Goal: Information Seeking & Learning: Learn about a topic

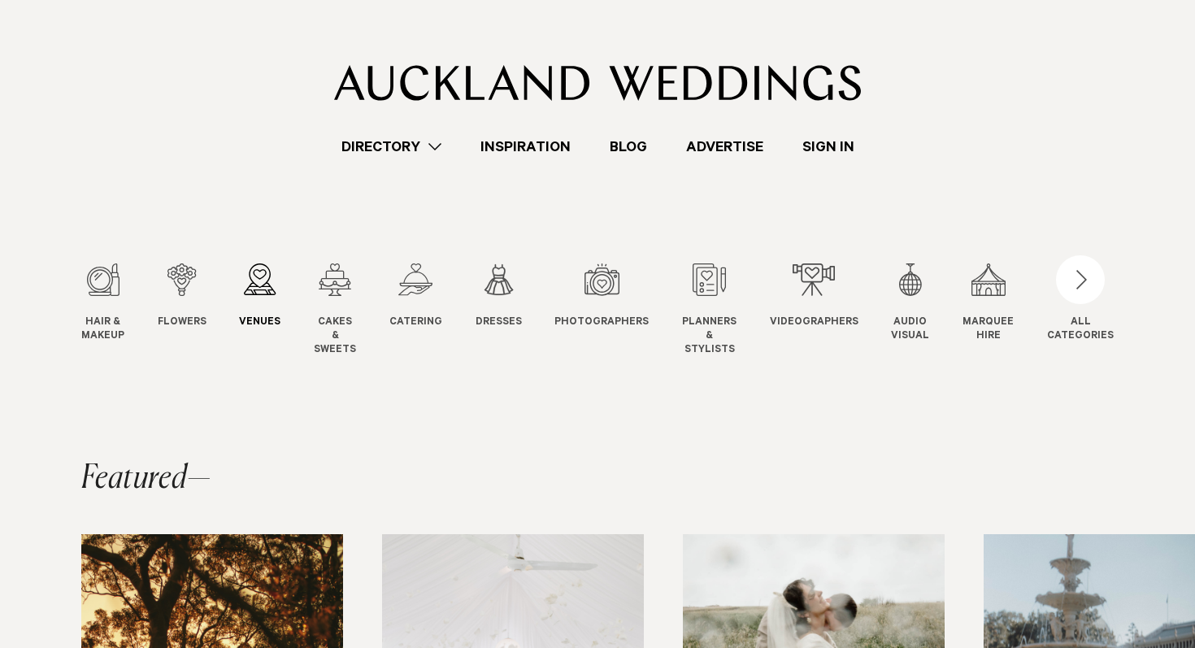
click at [275, 296] on link "Venues Venues" at bounding box center [259, 296] width 41 height 67
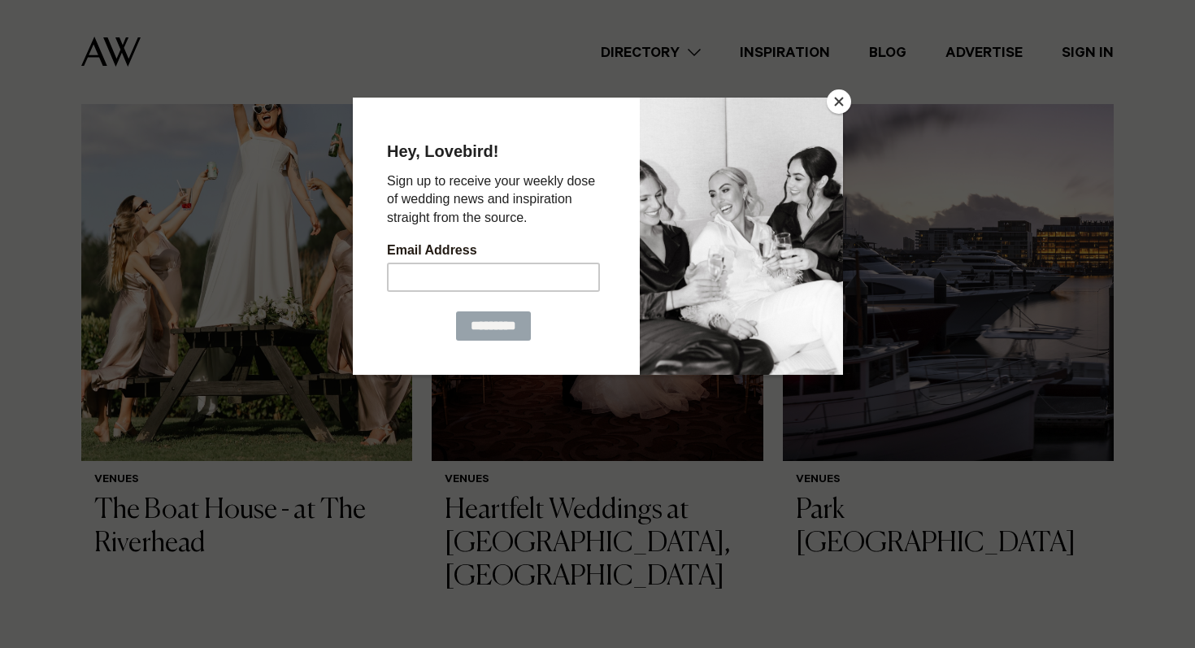
scroll to position [1171, 0]
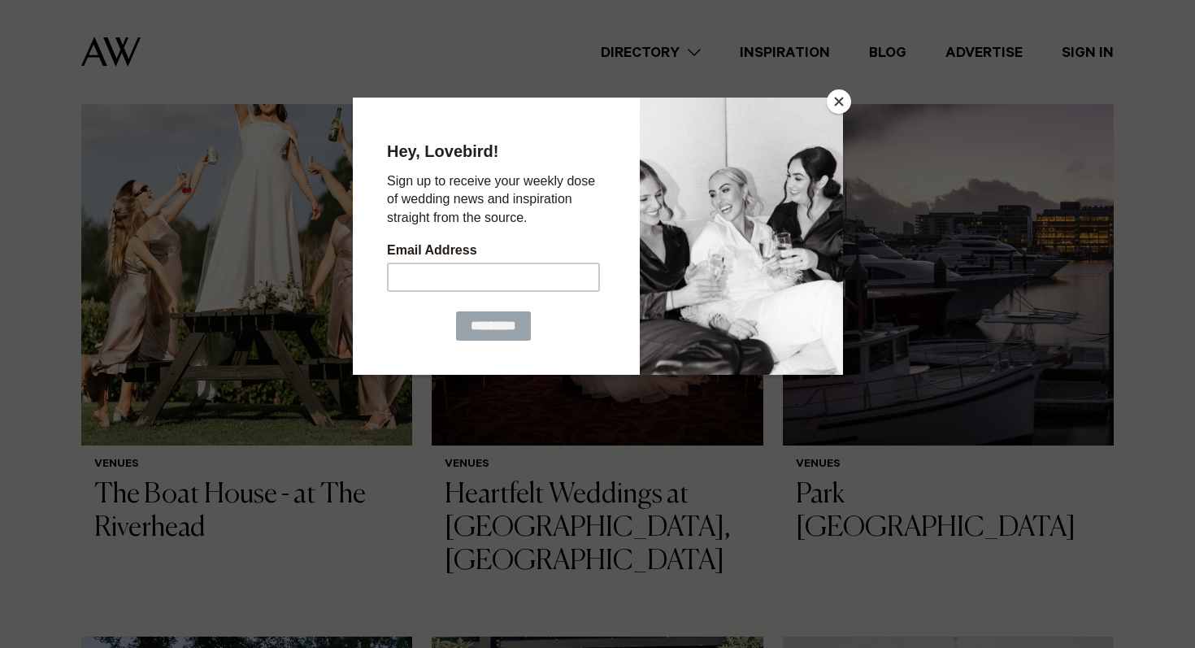
click at [838, 111] on button "Close" at bounding box center [839, 101] width 24 height 24
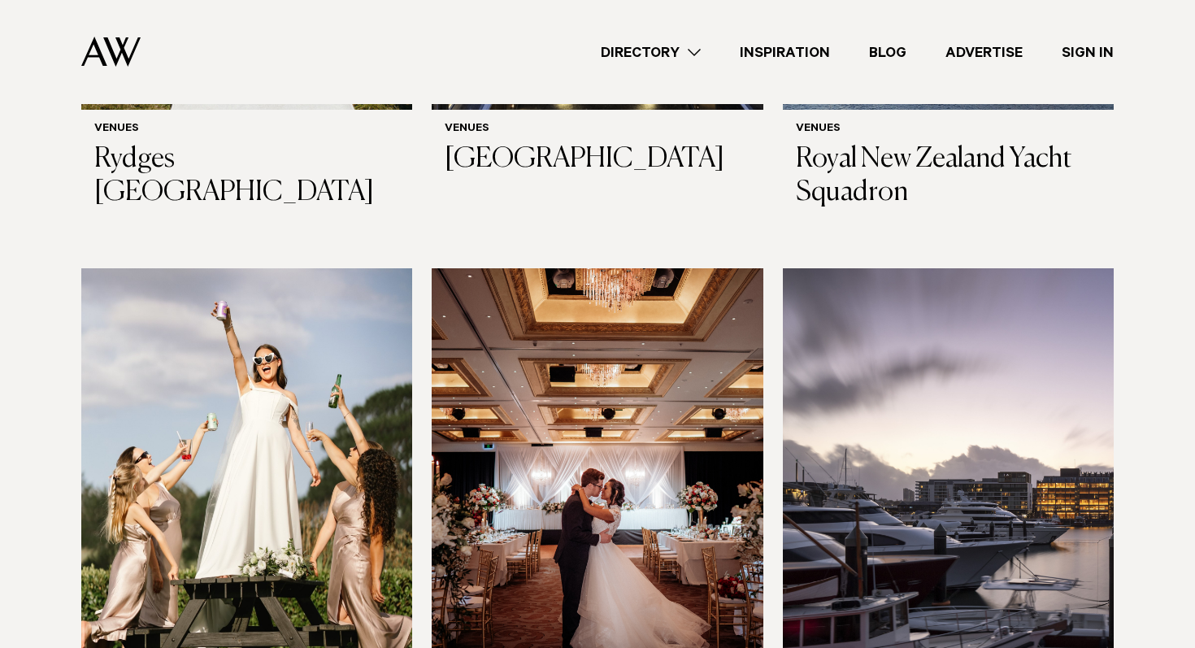
scroll to position [0, 0]
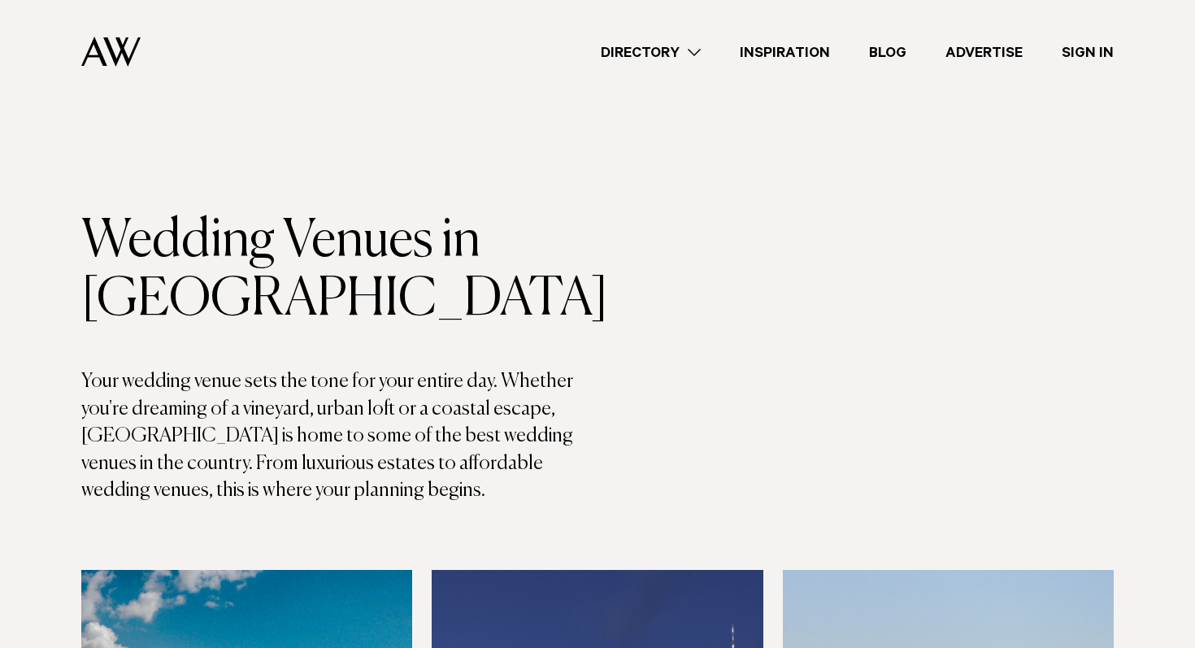
click at [691, 50] on link "Directory" at bounding box center [650, 52] width 139 height 22
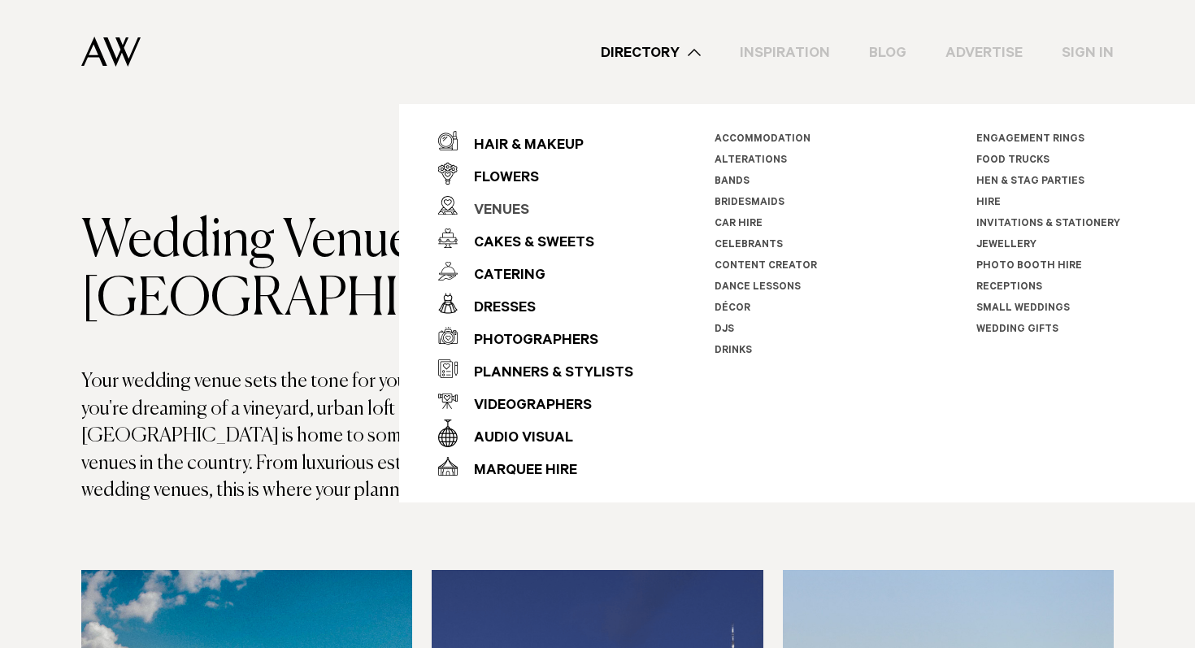
click at [516, 209] on div "Venues" at bounding box center [494, 211] width 72 height 33
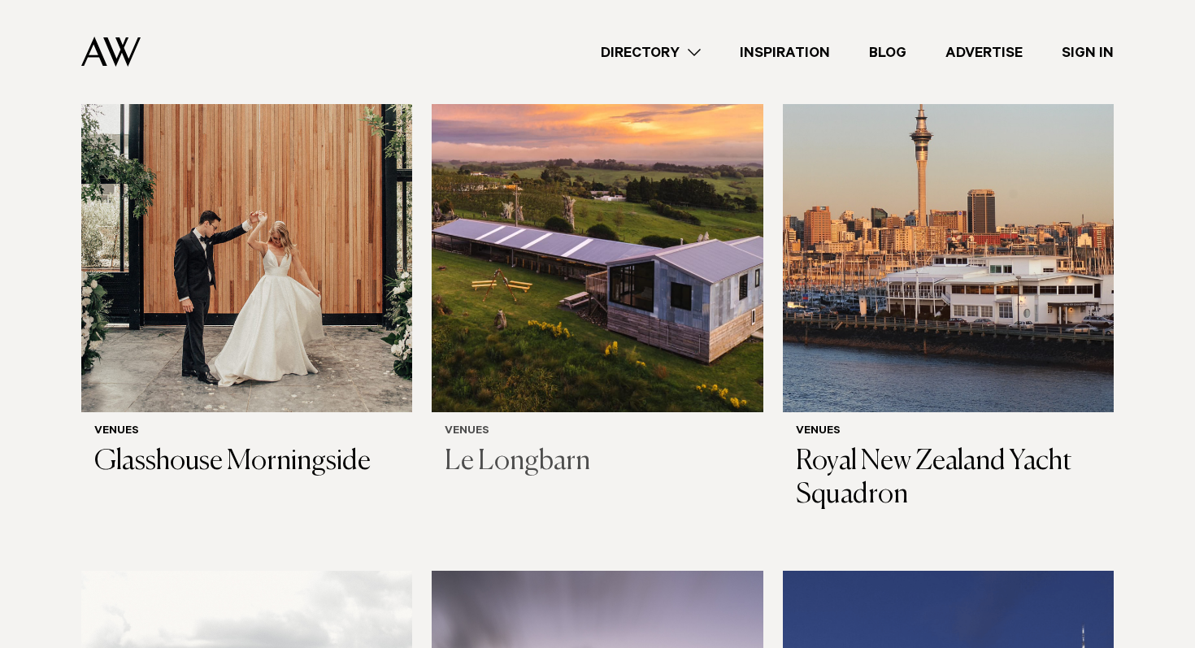
scroll to position [1808, 0]
click at [606, 307] on img at bounding box center [597, 189] width 331 height 444
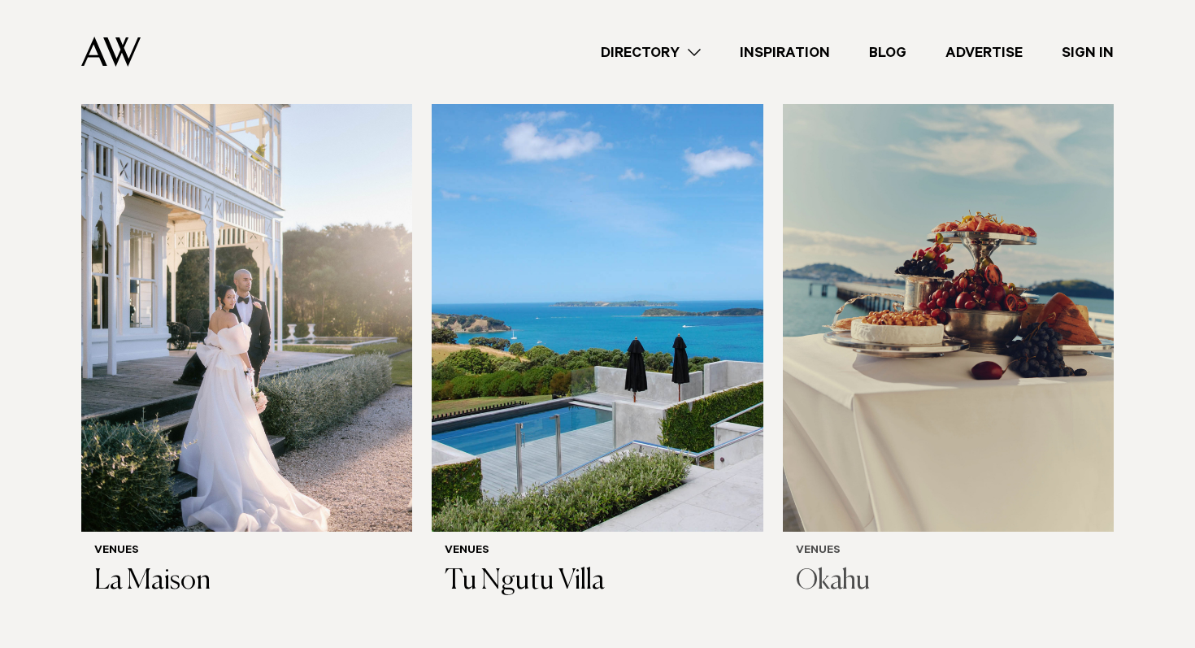
scroll to position [7609, 0]
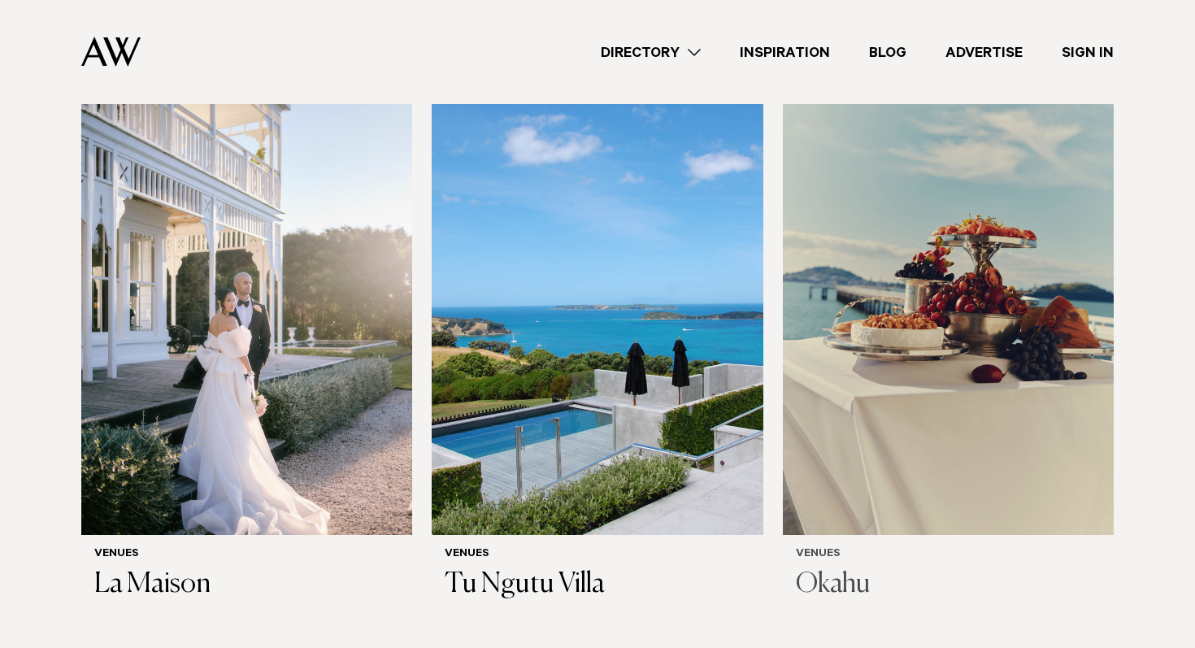
click at [1015, 289] on img at bounding box center [948, 313] width 331 height 444
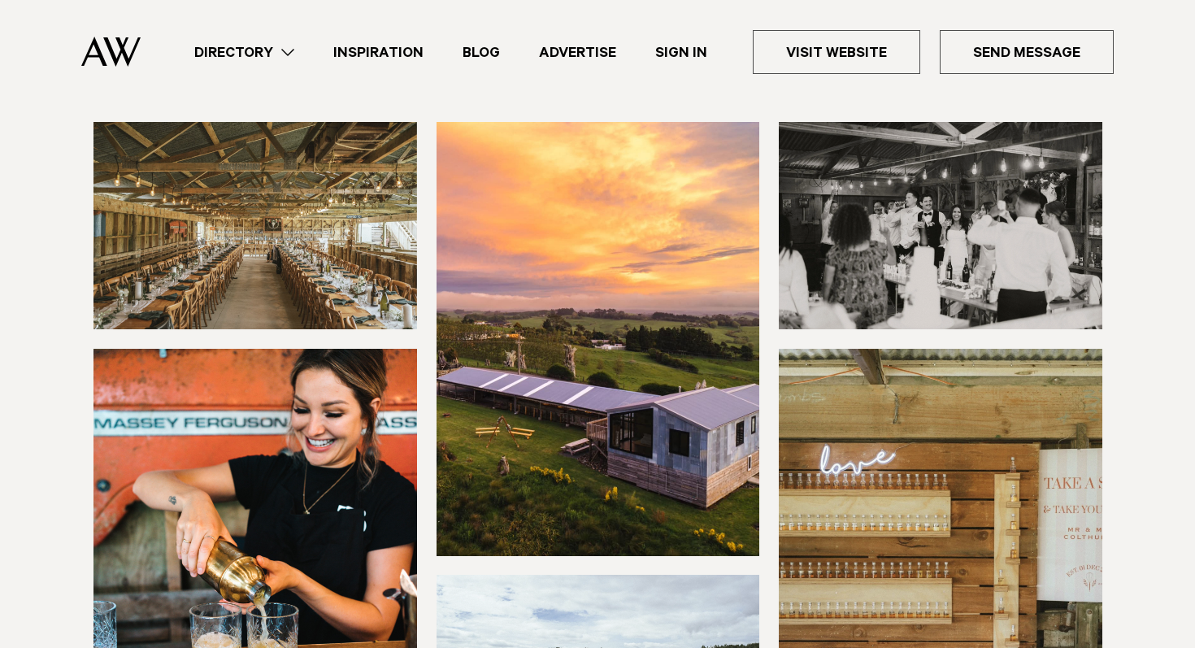
scroll to position [168, 0]
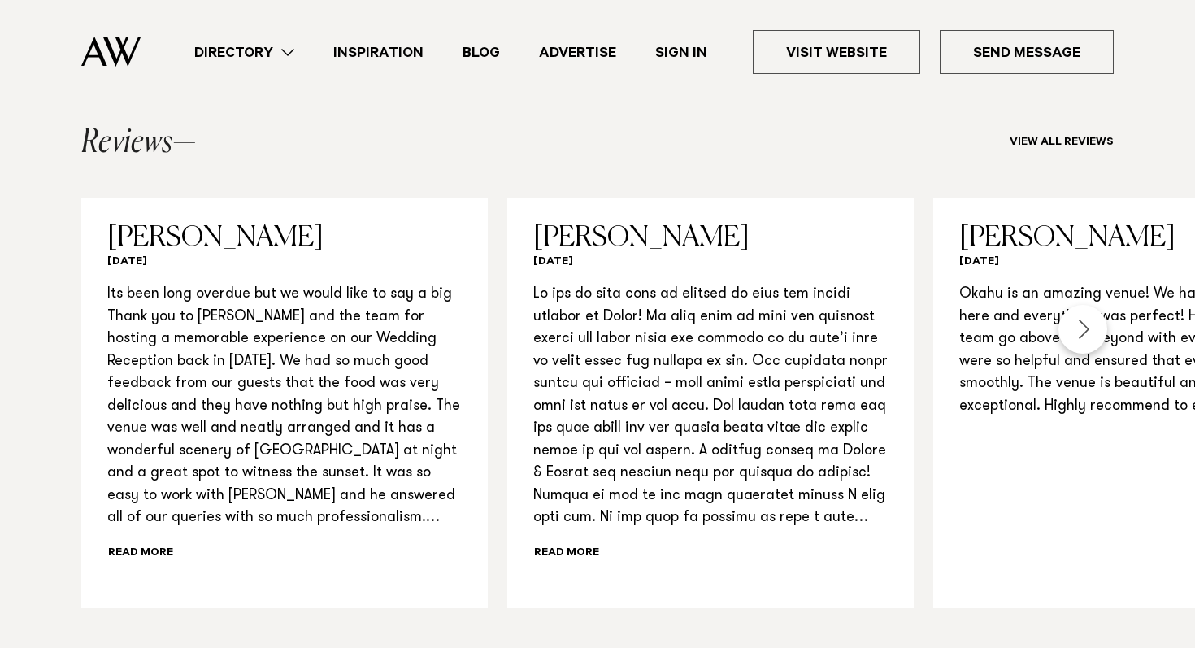
scroll to position [1604, 0]
click at [1078, 315] on div "Next slide" at bounding box center [1083, 328] width 49 height 49
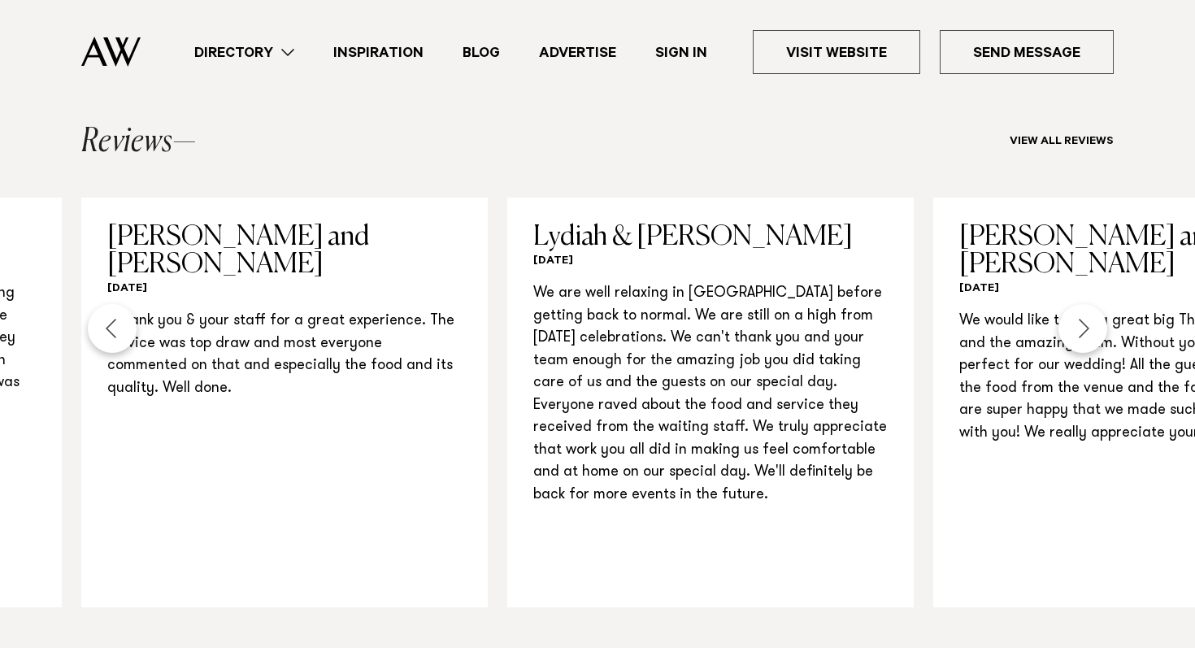
click at [1078, 315] on div "Next slide" at bounding box center [1083, 328] width 49 height 49
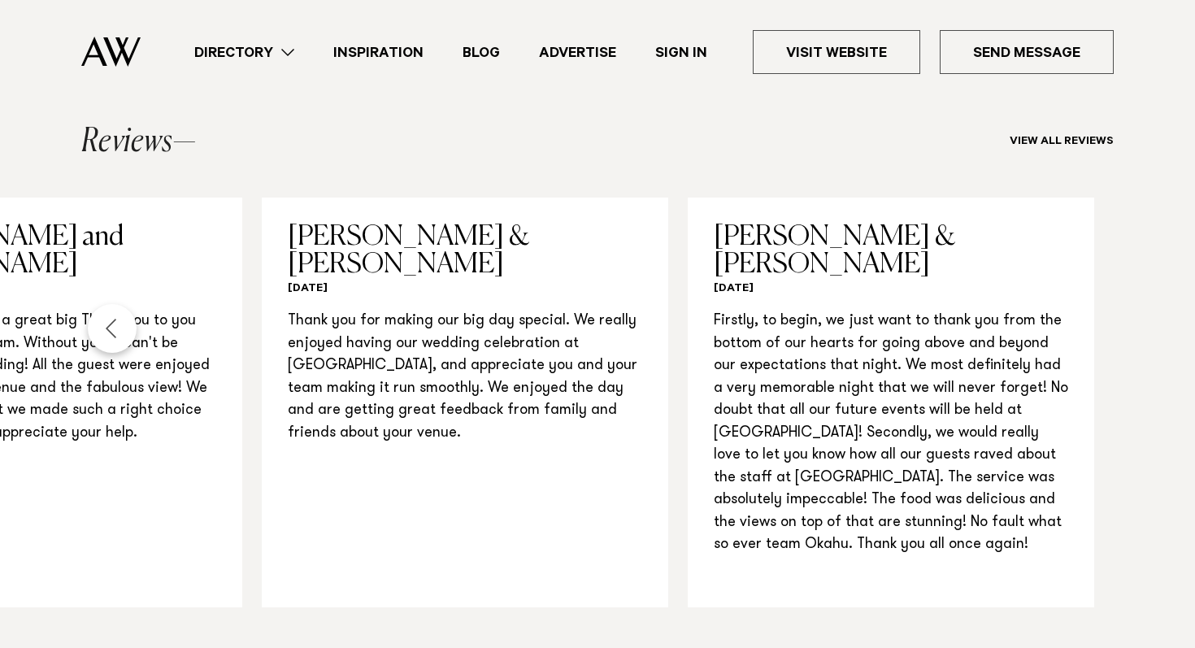
click at [1078, 315] on link "[PERSON_NAME] & [PERSON_NAME] [DATE] Firstly, to begin, we just want to thank y…" at bounding box center [891, 403] width 407 height 410
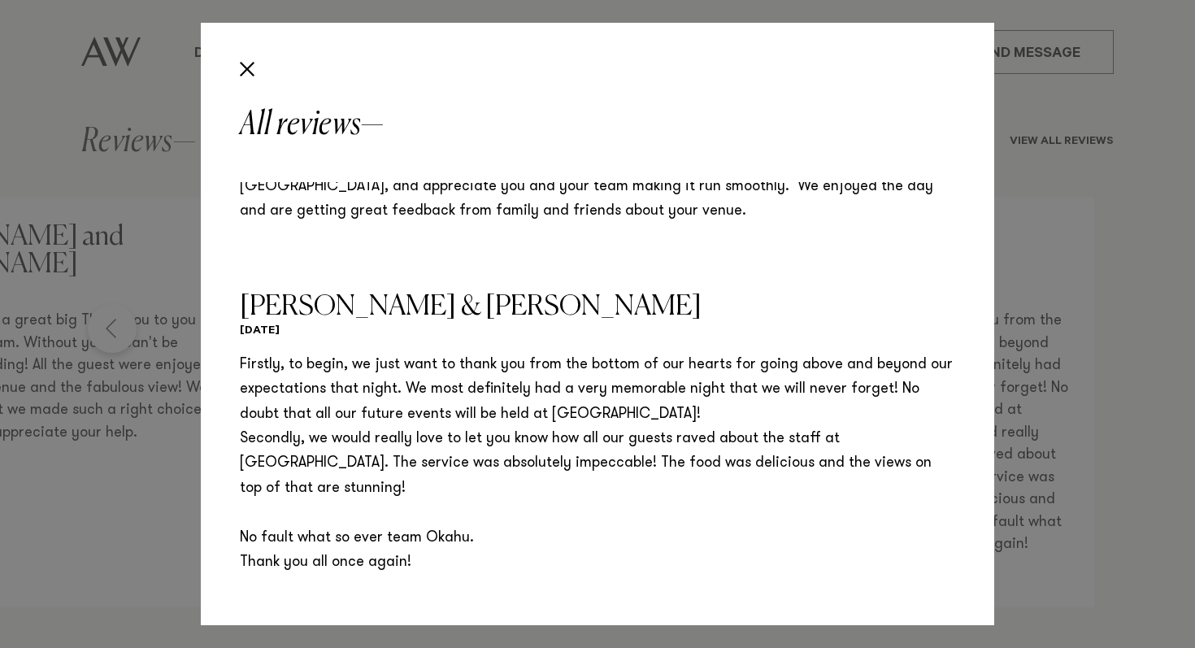
scroll to position [1910, 0]
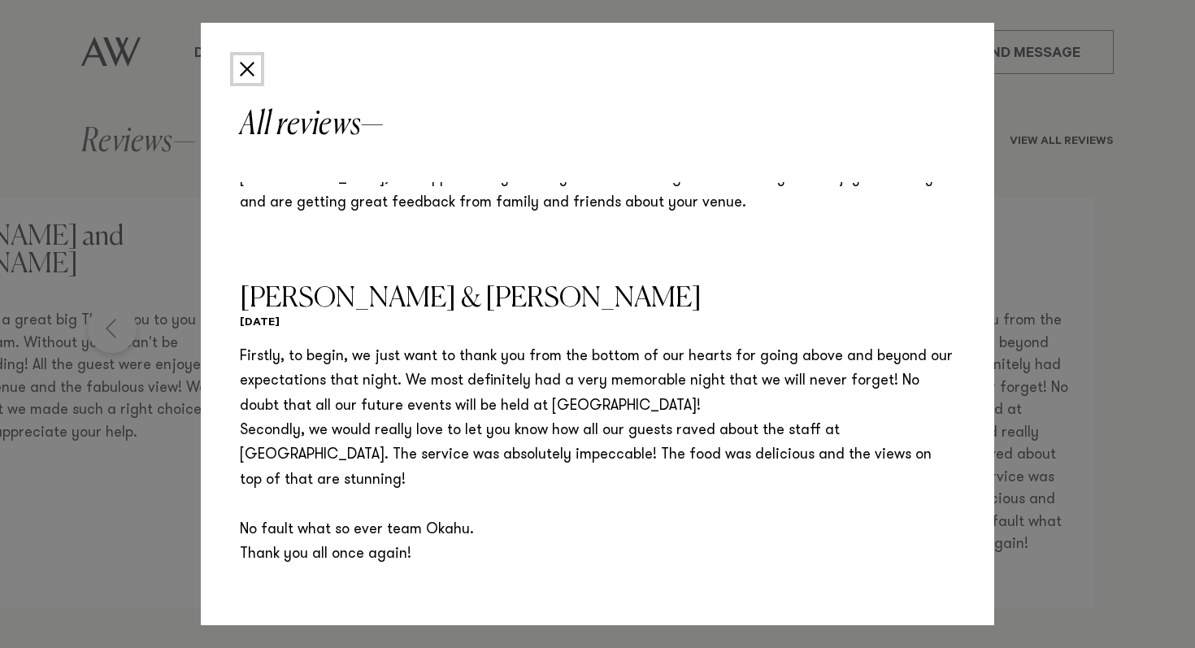
click at [252, 72] on button "Close" at bounding box center [247, 69] width 28 height 28
